Goal: Find contact information: Find contact information

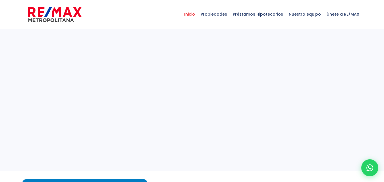
select select
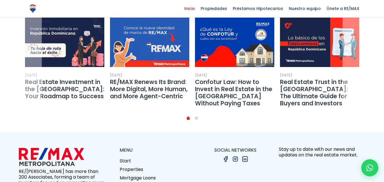
scroll to position [1088, 0]
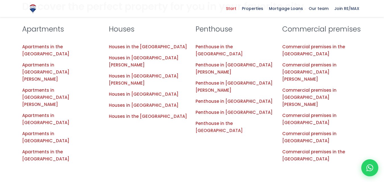
scroll to position [825, 0]
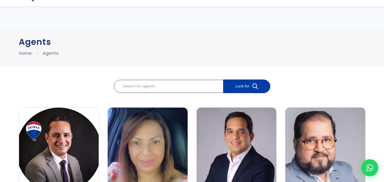
scroll to position [85, 0]
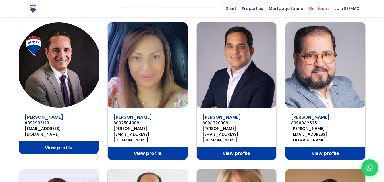
click at [68, 77] on img at bounding box center [59, 64] width 80 height 85
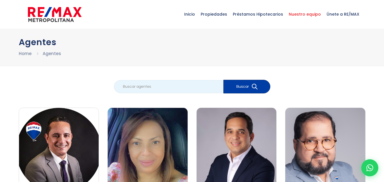
click at [159, 88] on input "search" at bounding box center [168, 86] width 109 height 13
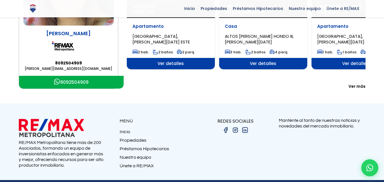
scroll to position [147, 0]
